Goal: Transaction & Acquisition: Purchase product/service

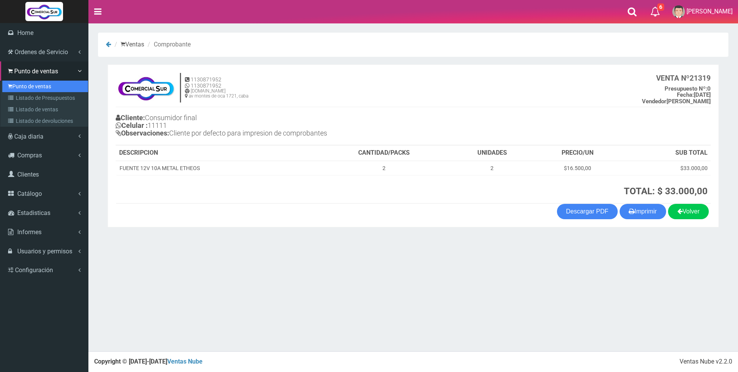
click at [27, 86] on link "Punto de ventas" at bounding box center [45, 87] width 86 height 12
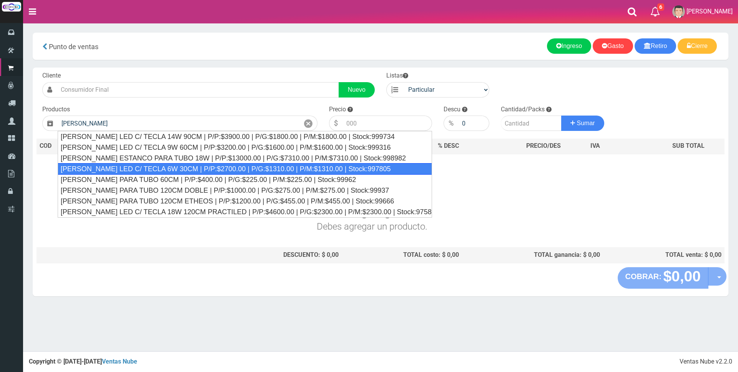
click at [283, 171] on div "[PERSON_NAME] LED C/ TECLA 6W 30CM | P/P:$2700.00 | P/G:$1310.00 | P/M:$1310.00…" at bounding box center [245, 169] width 374 height 12
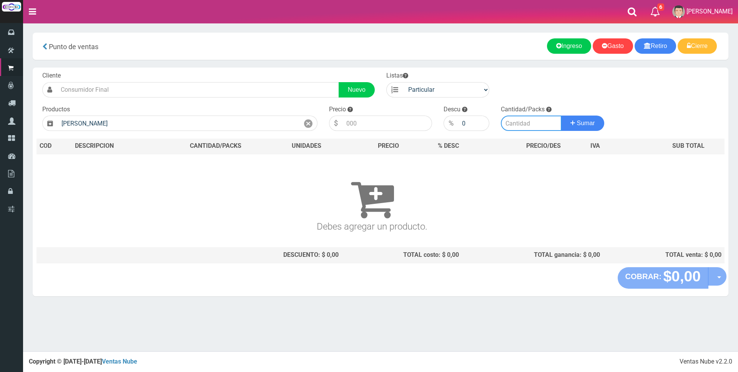
type input "[PERSON_NAME] LED C/ TECLA 6W 30CM | P/P:$2700.00 | P/G:$1310.00 | P/M:$1310.00…"
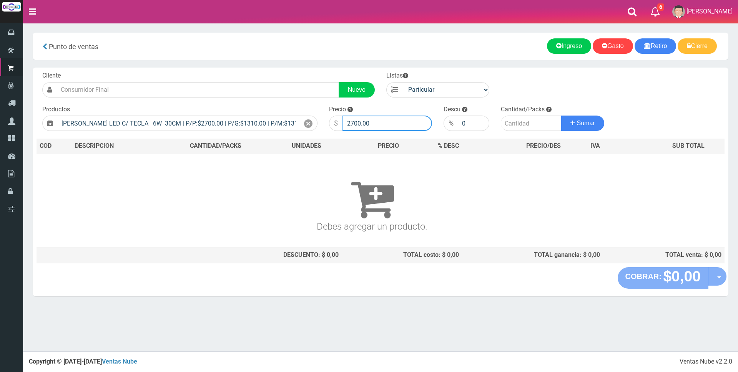
click at [390, 122] on input "2700.00" at bounding box center [387, 123] width 90 height 15
type input "2"
type input "7500"
click at [531, 125] on input "number" at bounding box center [531, 123] width 61 height 15
type input "1"
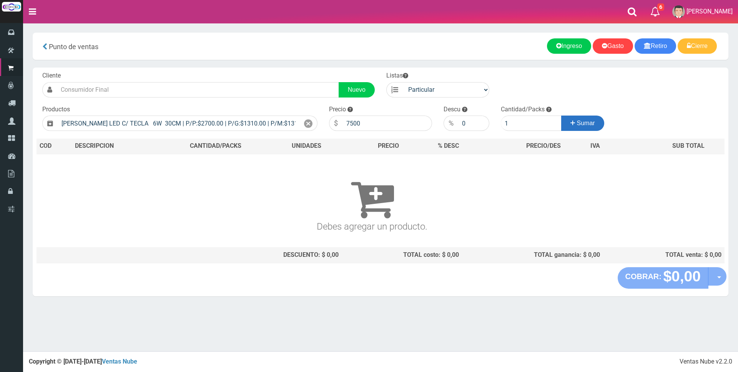
click at [581, 124] on span "Sumar" at bounding box center [586, 123] width 18 height 7
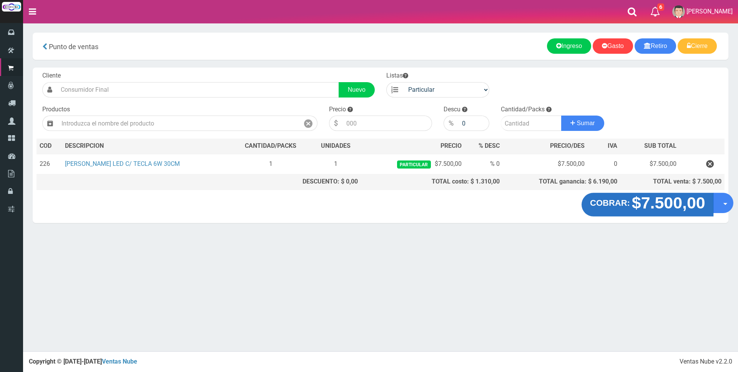
click at [628, 201] on strong "COBRAR:" at bounding box center [610, 203] width 40 height 9
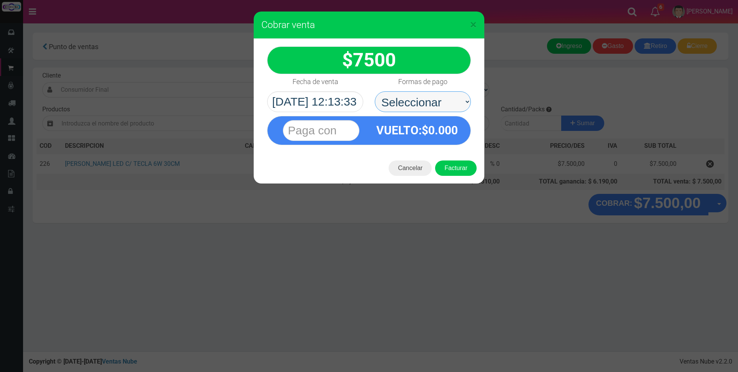
click at [452, 100] on select "Seleccionar Efectivo Tarjeta de Crédito Depósito Débito" at bounding box center [423, 101] width 96 height 21
select select "Tarjeta de Crédito"
click at [375, 91] on select "Seleccionar Efectivo Tarjeta de Crédito Depósito Débito" at bounding box center [423, 101] width 96 height 21
click at [347, 133] on input "text" at bounding box center [321, 130] width 76 height 21
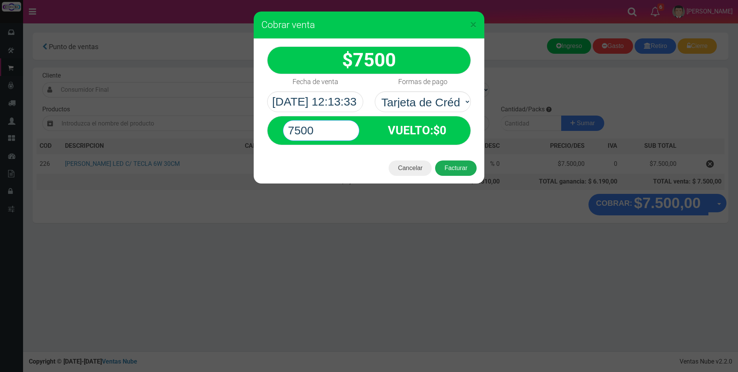
type input "7500"
click at [468, 168] on button "Facturar" at bounding box center [456, 168] width 42 height 15
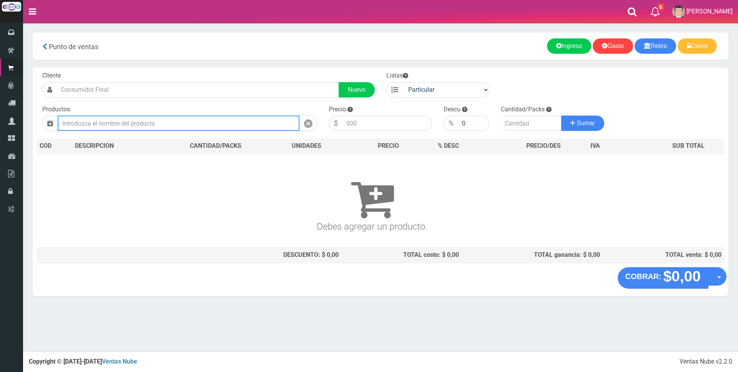
click at [186, 126] on input "text" at bounding box center [179, 123] width 242 height 15
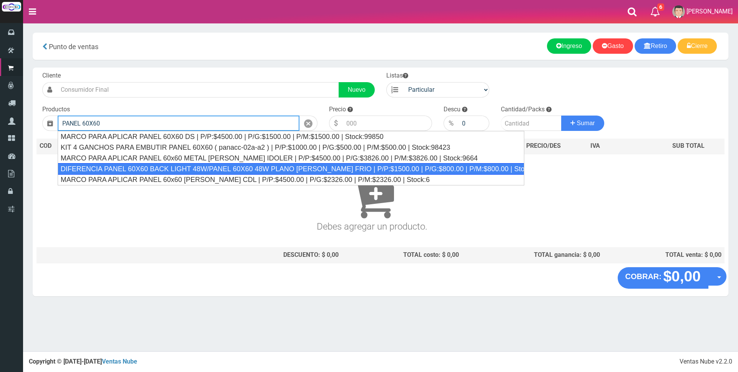
click at [292, 165] on div "DIFERENCIA PANEL 60X60 BACK LIGHT 48W/PANEL 60X60 48W PLANO BLANCO FRIO | P/P:$…" at bounding box center [291, 169] width 467 height 12
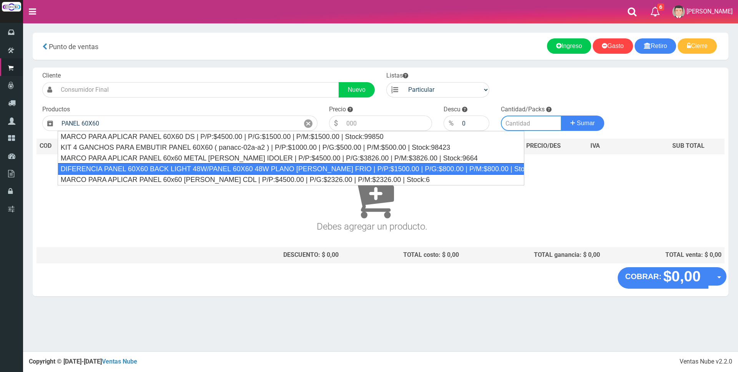
type input "DIFERENCIA PANEL 60X60 BACK LIGHT 48W/PANEL 60X60 48W PLANO BLANCO FRIO | P/P:$…"
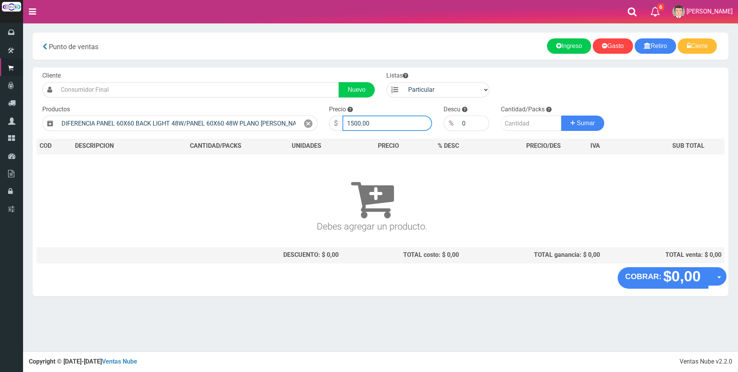
click at [376, 123] on input "1500.00" at bounding box center [387, 123] width 90 height 15
type input "1"
type input "22000"
click at [524, 120] on input "number" at bounding box center [531, 123] width 61 height 15
type input "1"
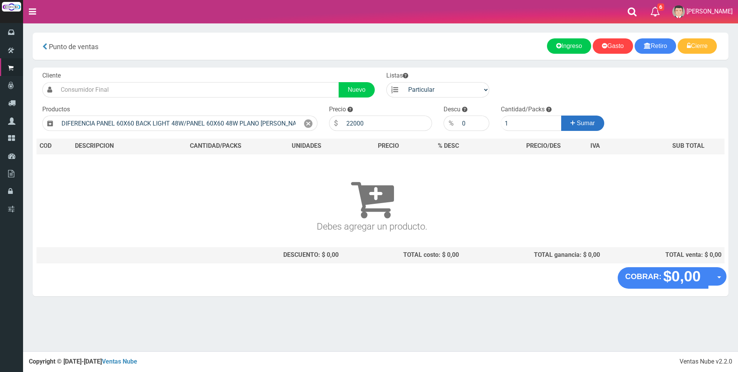
click at [568, 125] on button "Sumar" at bounding box center [582, 123] width 43 height 15
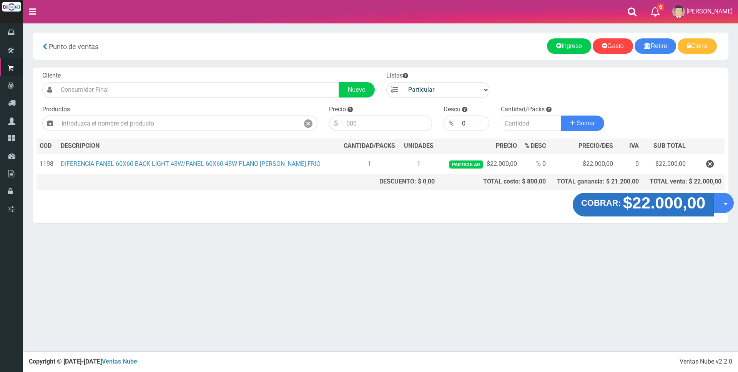
click at [648, 204] on strong "$22.000,00" at bounding box center [664, 203] width 83 height 18
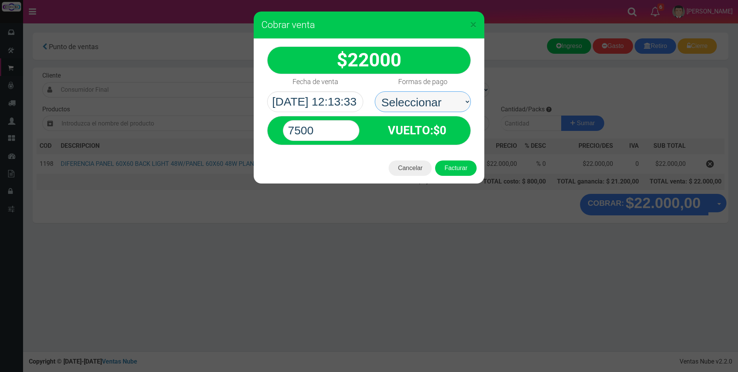
click at [442, 100] on select "Seleccionar Efectivo Tarjeta de Crédito Depósito Débito" at bounding box center [423, 101] width 96 height 21
select select "Efectivo"
click at [375, 91] on select "Seleccionar Efectivo Tarjeta de Crédito Depósito Débito" at bounding box center [423, 101] width 96 height 21
click at [342, 128] on input "7500" at bounding box center [321, 130] width 76 height 21
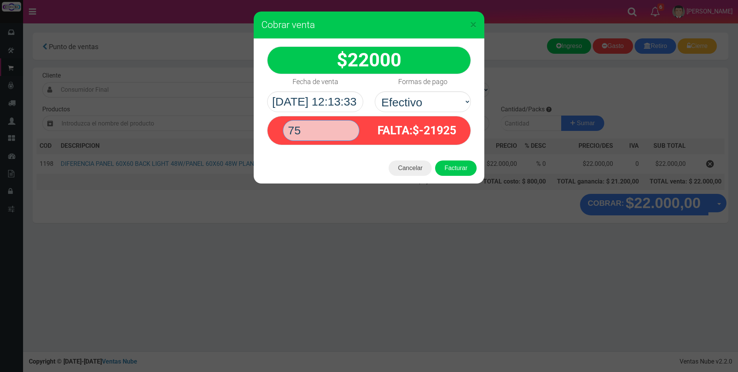
type input "7"
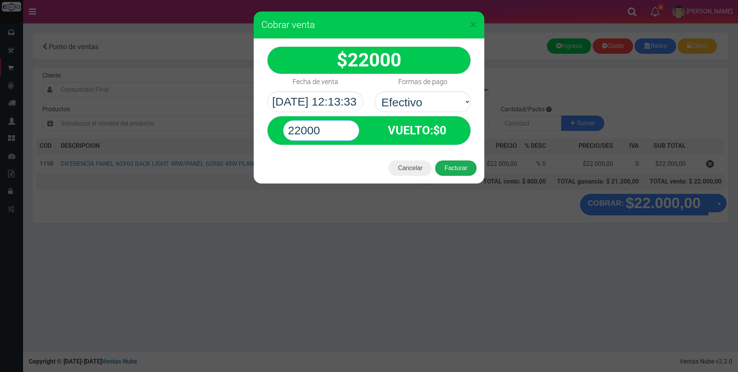
type input "22000"
click at [458, 170] on button "Facturar" at bounding box center [456, 168] width 42 height 15
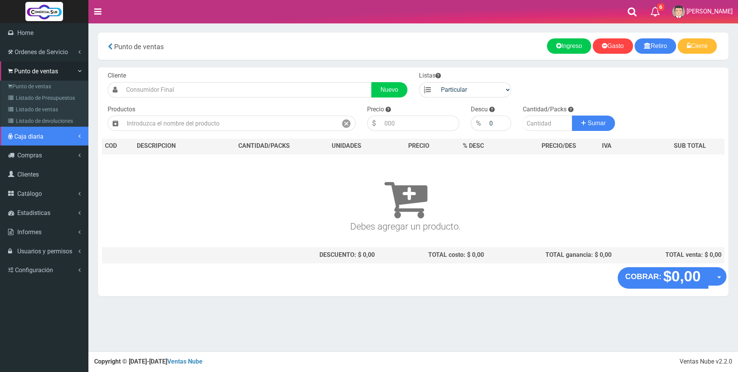
click at [27, 134] on span "Caja diaria" at bounding box center [28, 136] width 29 height 7
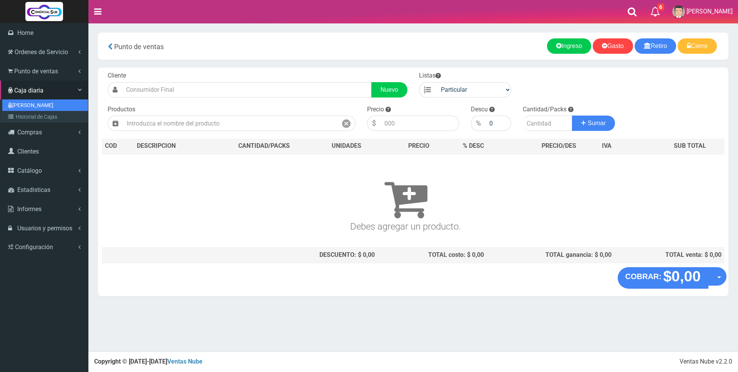
click at [27, 107] on link "[PERSON_NAME]" at bounding box center [45, 106] width 86 height 12
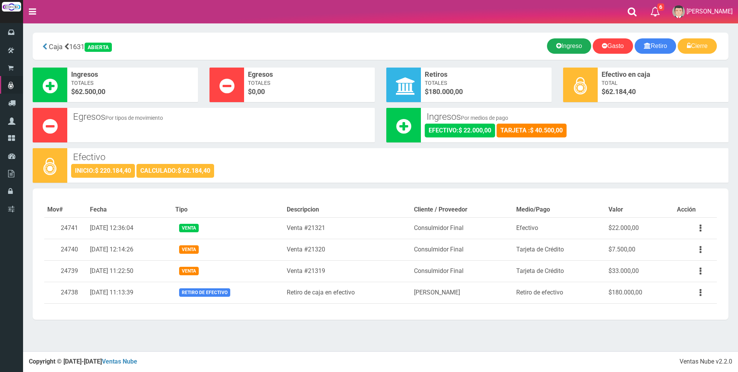
click at [566, 45] on link "Ingreso" at bounding box center [569, 45] width 44 height 15
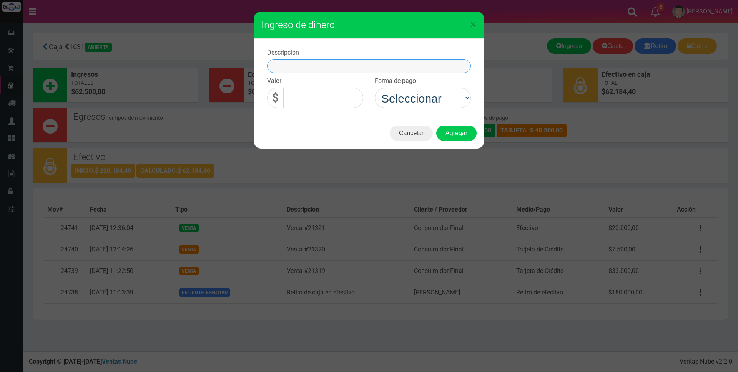
click at [367, 65] on input "text" at bounding box center [369, 66] width 204 height 14
type input "INGRESO PANEL 60X60 48W"
click at [334, 95] on input "0,00" at bounding box center [323, 98] width 80 height 21
type input "0,00"
click at [414, 131] on button "Cancelar" at bounding box center [411, 133] width 43 height 15
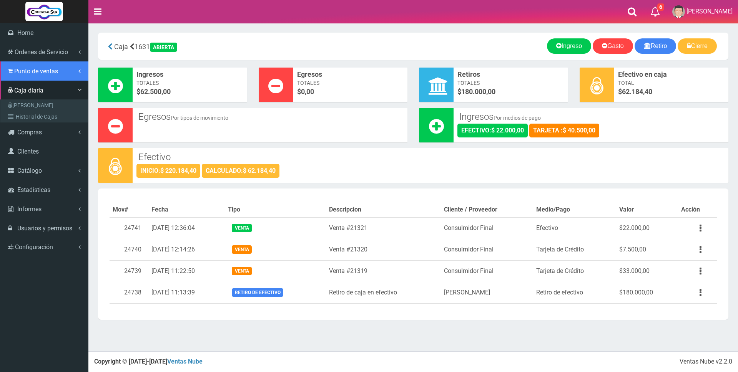
click at [29, 68] on span "Punto de ventas" at bounding box center [36, 71] width 44 height 7
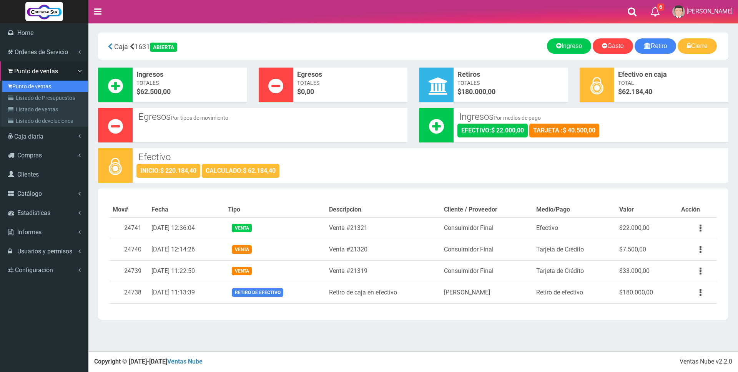
click at [27, 87] on link "Punto de ventas" at bounding box center [45, 87] width 86 height 12
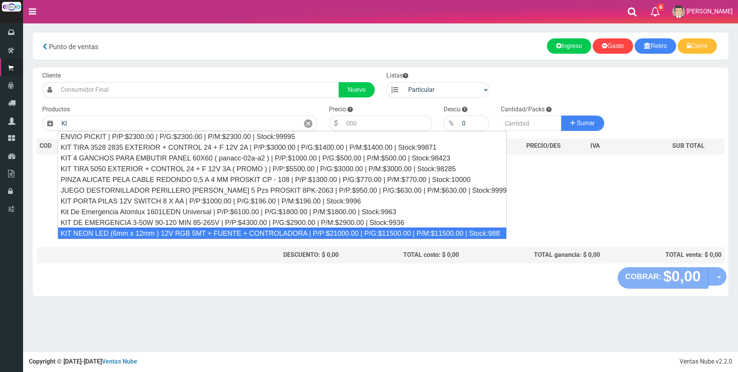
type input "K"
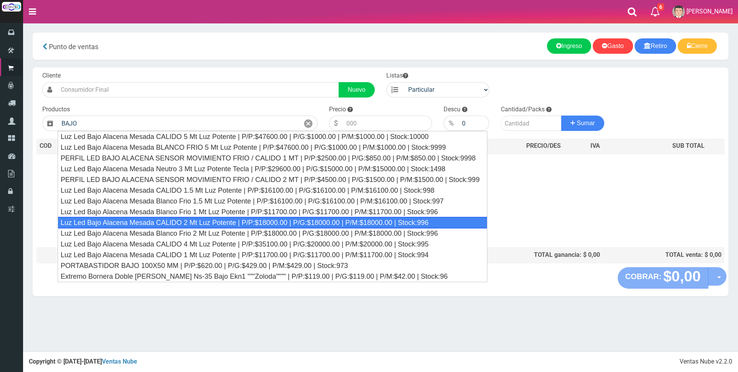
click at [266, 223] on div "Luz Led Bajo Alacena Mesada CALIDO 2 Mt Luz Potente | P/P:$18000.00 | P/G:$1800…" at bounding box center [273, 223] width 430 height 12
type input "Luz Led Bajo Alacena Mesada CALIDO 2 Mt Luz Potente | P/P:$18000.00 | P/G:$1800…"
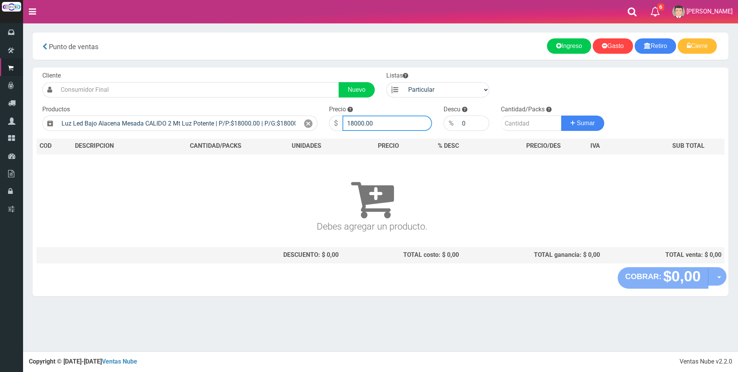
click at [376, 121] on input "18000.00" at bounding box center [387, 123] width 90 height 15
type input "1"
type input "20000"
click at [507, 123] on input "number" at bounding box center [531, 123] width 61 height 15
type input "1"
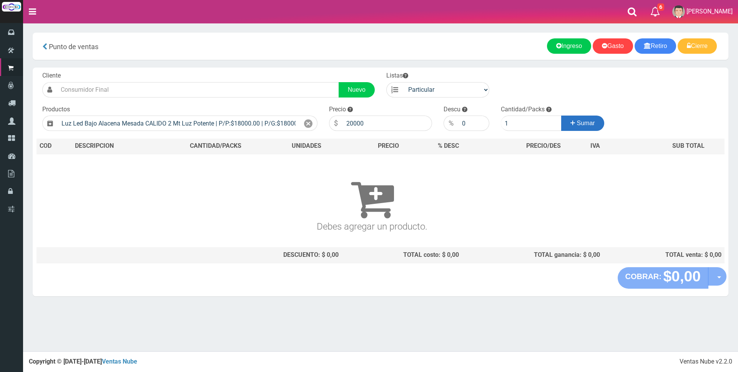
click at [573, 127] on icon at bounding box center [572, 123] width 5 height 11
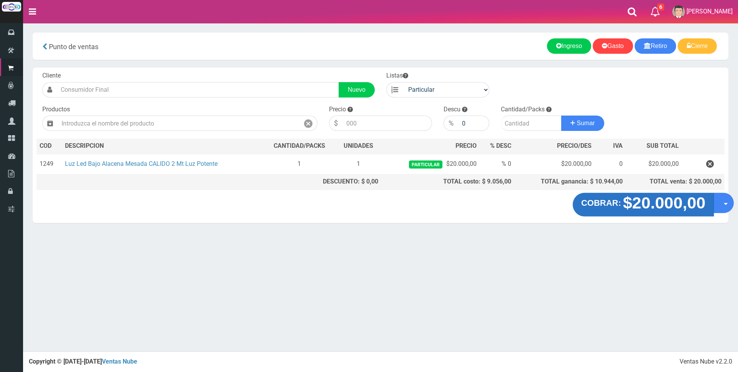
click at [655, 207] on strong "$20.000,00" at bounding box center [664, 203] width 83 height 18
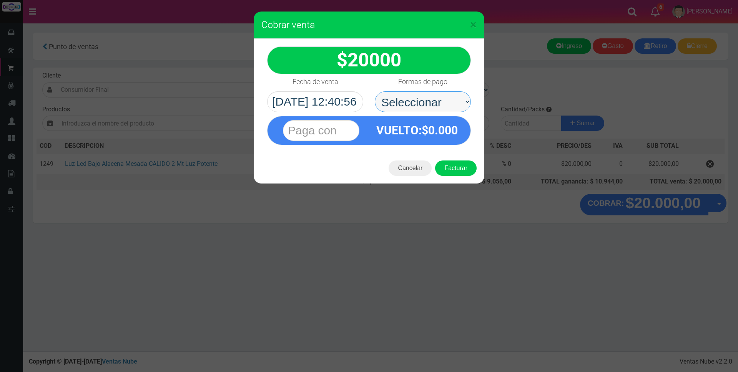
drag, startPoint x: 443, startPoint y: 98, endPoint x: 441, endPoint y: 106, distance: 8.2
click at [442, 97] on select "Seleccionar Efectivo Tarjeta de Crédito Depósito Débito" at bounding box center [423, 101] width 96 height 21
select select "Efectivo"
click at [375, 91] on select "Seleccionar Efectivo Tarjeta de Crédito Depósito Débito" at bounding box center [423, 101] width 96 height 21
click at [338, 132] on input "text" at bounding box center [321, 130] width 76 height 21
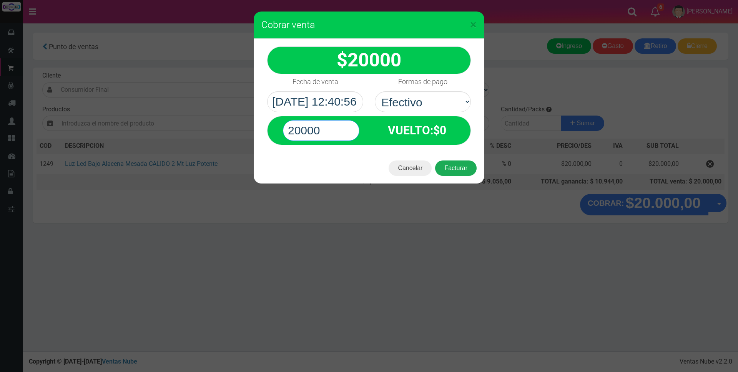
type input "20000"
click at [469, 165] on button "Facturar" at bounding box center [456, 168] width 42 height 15
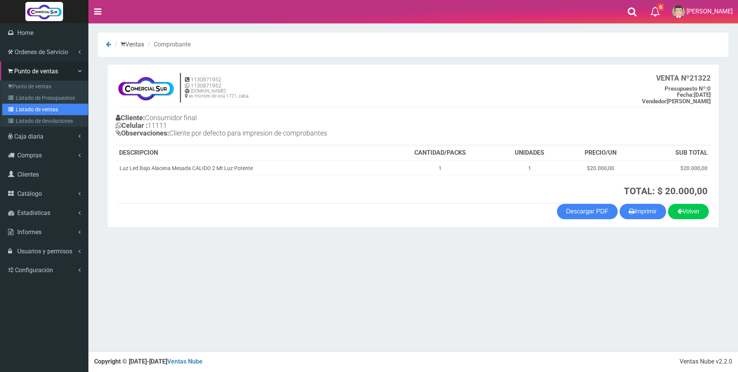
click at [32, 106] on link "Listado de ventas" at bounding box center [45, 110] width 86 height 12
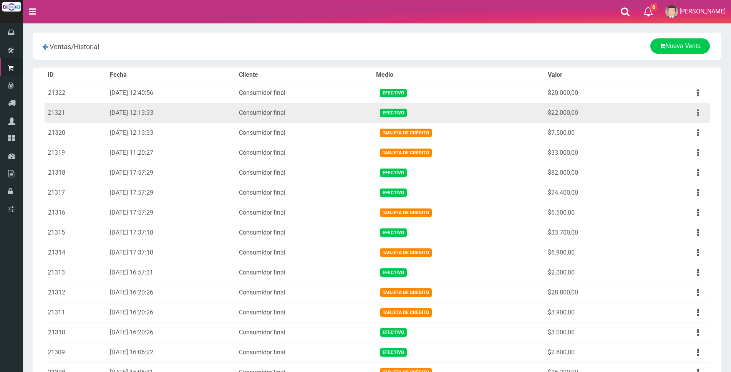
click at [696, 111] on button "button" at bounding box center [698, 112] width 17 height 13
click at [683, 151] on link "Eliminar" at bounding box center [676, 154] width 61 height 17
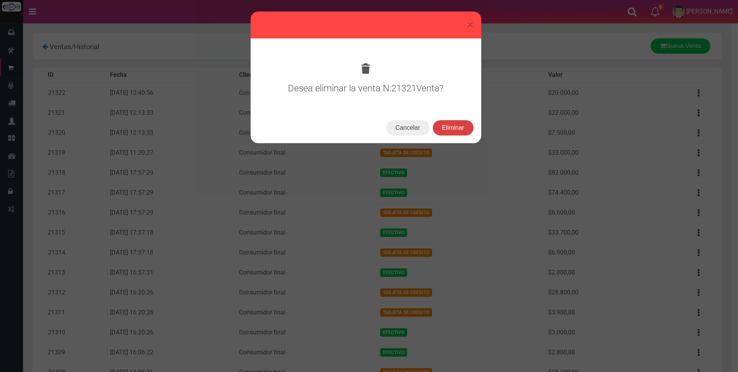
click at [461, 131] on button "Eliminar" at bounding box center [453, 127] width 41 height 15
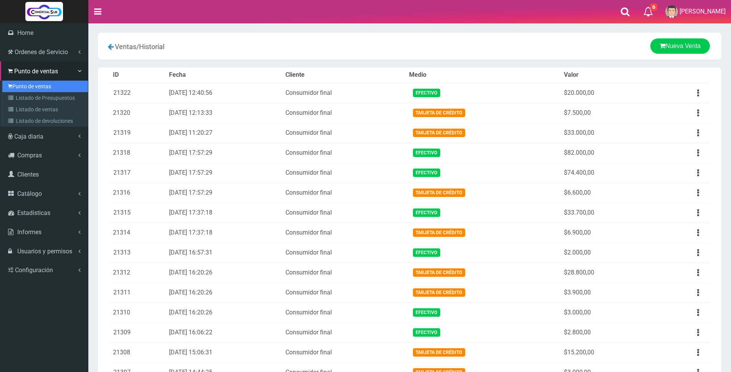
click at [43, 85] on link "Punto de ventas" at bounding box center [45, 87] width 86 height 12
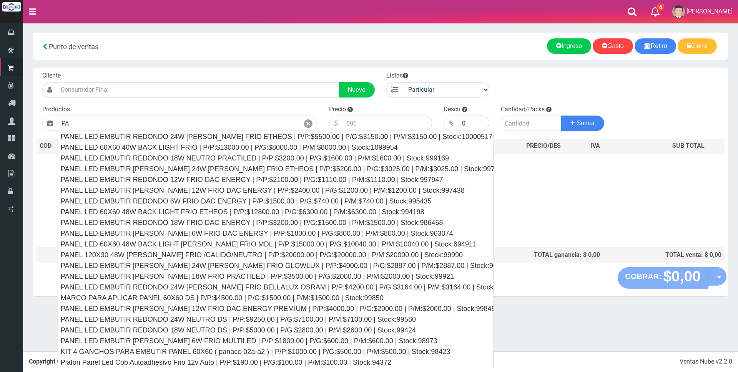
type input "P"
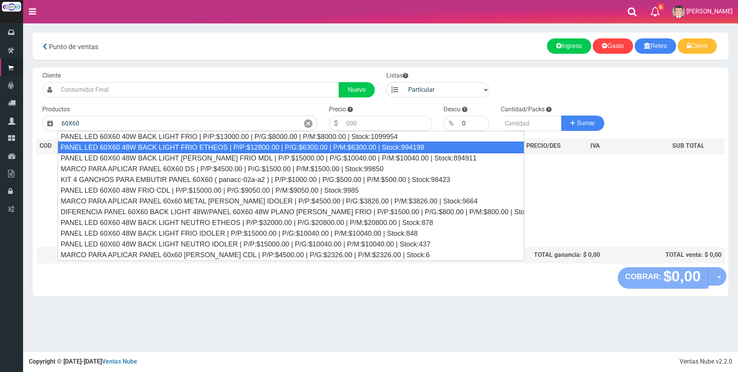
click at [164, 150] on div "PANEL LED 60X60 48W BACK LIGHT FRIO ETHEOS | P/P:$12800.00 | P/G:$6300.00 | P/M…" at bounding box center [291, 148] width 467 height 12
type input "PANEL LED 60X60 48W BACK LIGHT FRIO ETHEOS | P/P:$12800.00 | P/G:$6300.00 | P/M…"
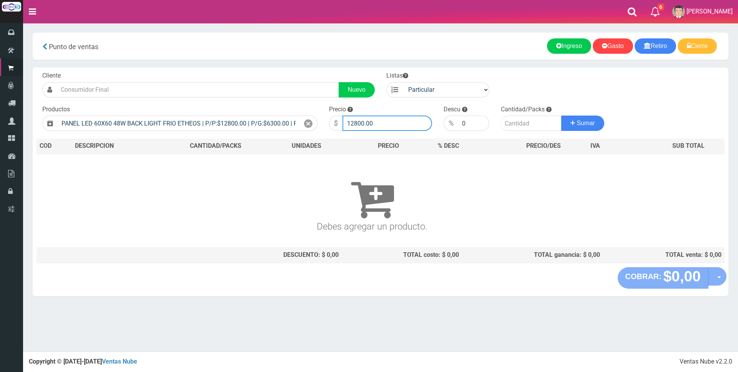
click at [401, 122] on input "12800.00" at bounding box center [387, 123] width 90 height 15
type input "1"
type input "30000"
click at [528, 120] on input "number" at bounding box center [531, 123] width 61 height 15
type input "1"
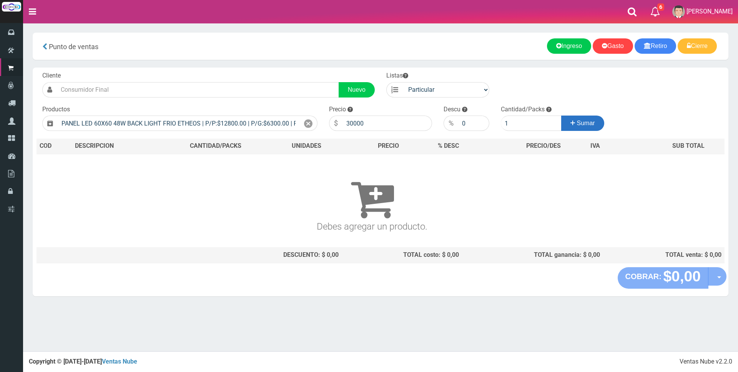
click at [567, 123] on button "Sumar" at bounding box center [582, 123] width 43 height 15
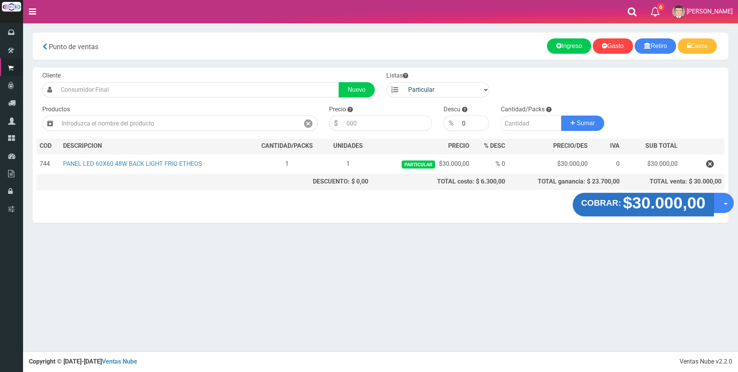
click at [674, 204] on strong "$30.000,00" at bounding box center [664, 203] width 83 height 18
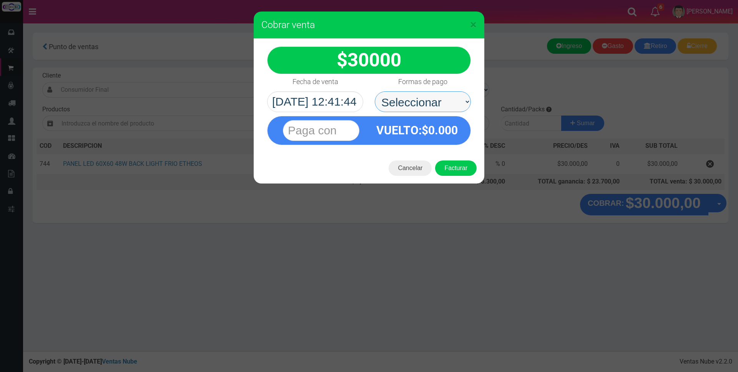
click at [458, 103] on select "Seleccionar Efectivo Tarjeta de Crédito Depósito Débito" at bounding box center [423, 101] width 96 height 21
select select "Depósito"
click at [375, 91] on select "Seleccionar Efectivo Tarjeta de Crédito Depósito Débito" at bounding box center [423, 101] width 96 height 21
click at [342, 131] on input "text" at bounding box center [321, 130] width 76 height 21
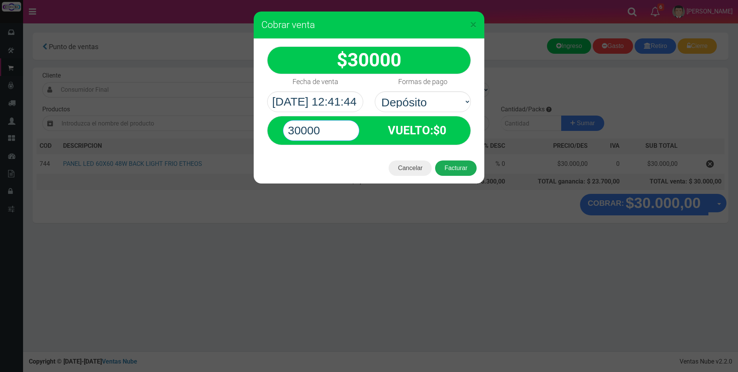
type input "30000"
click at [452, 167] on button "Facturar" at bounding box center [456, 168] width 42 height 15
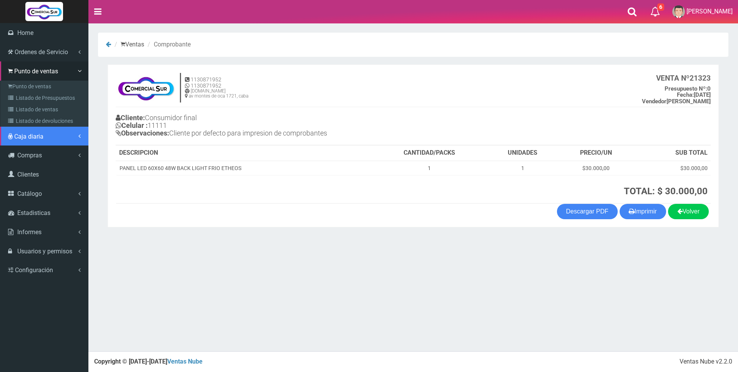
click at [26, 136] on span "Caja diaria" at bounding box center [28, 136] width 29 height 7
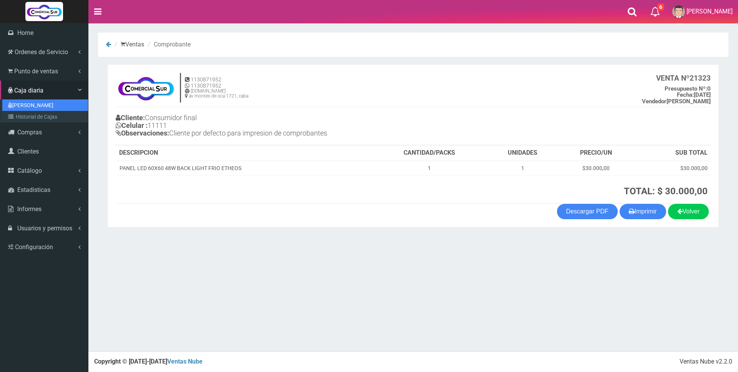
click at [24, 105] on link "[PERSON_NAME]" at bounding box center [45, 106] width 86 height 12
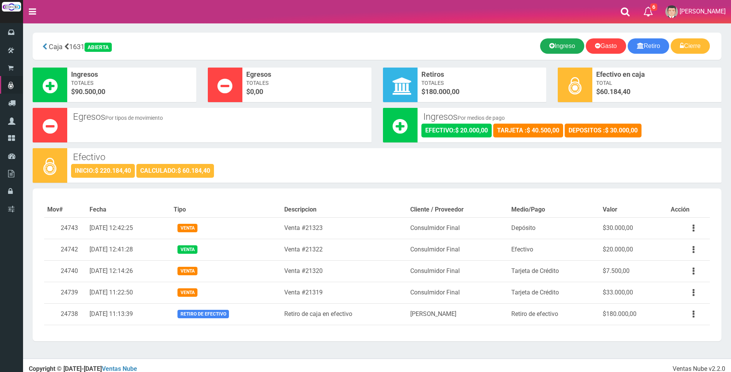
click at [559, 46] on link "Ingreso" at bounding box center [562, 45] width 44 height 15
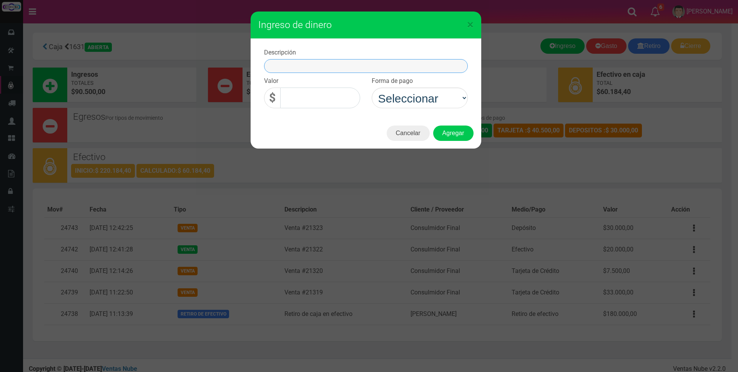
click at [407, 65] on input "text" at bounding box center [366, 66] width 204 height 14
type input "INGRESO PANEL 60X60 48W"
click at [342, 93] on input "0,00" at bounding box center [320, 98] width 80 height 21
type input "22.000,00"
click at [407, 94] on select "Seleccionar Efectivo Tarjeta de Crédito Depósito Débito" at bounding box center [420, 98] width 96 height 21
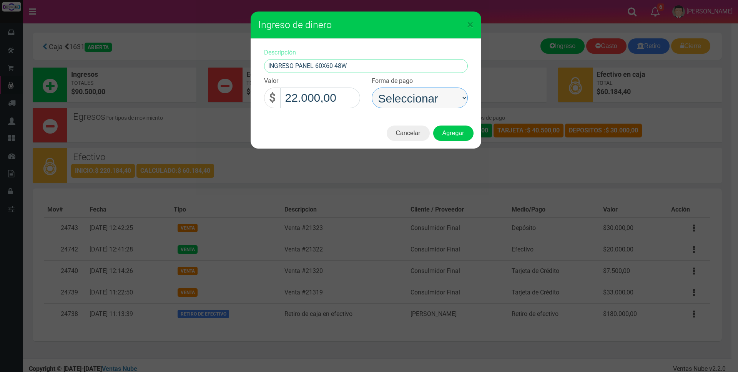
select select "Efectivo"
click at [372, 88] on select "Seleccionar Efectivo Tarjeta de Crédito Depósito Débito" at bounding box center [420, 98] width 96 height 21
click at [455, 135] on button "Agregar" at bounding box center [453, 133] width 40 height 15
